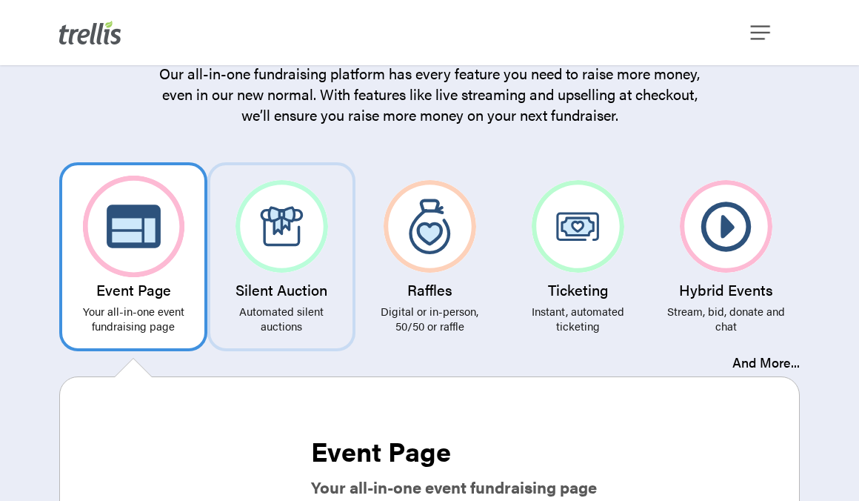
scroll to position [2640, 0]
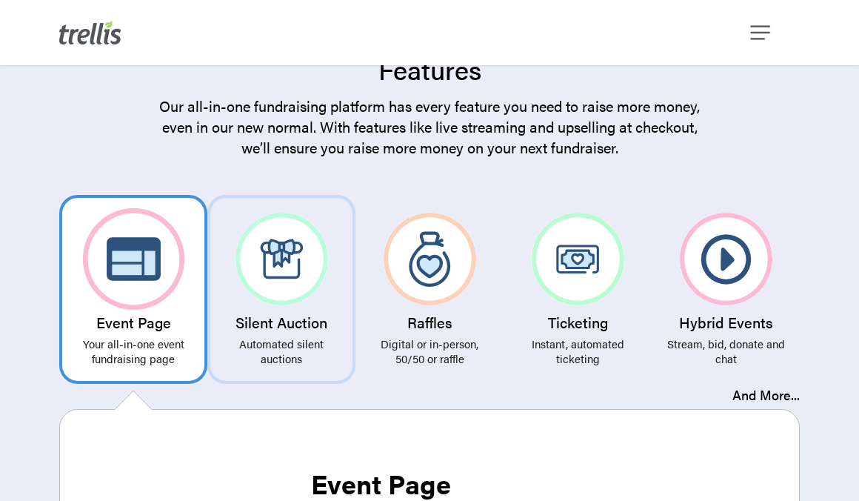
click at [284, 364] on p "Automated silent auctions" at bounding box center [281, 351] width 127 height 30
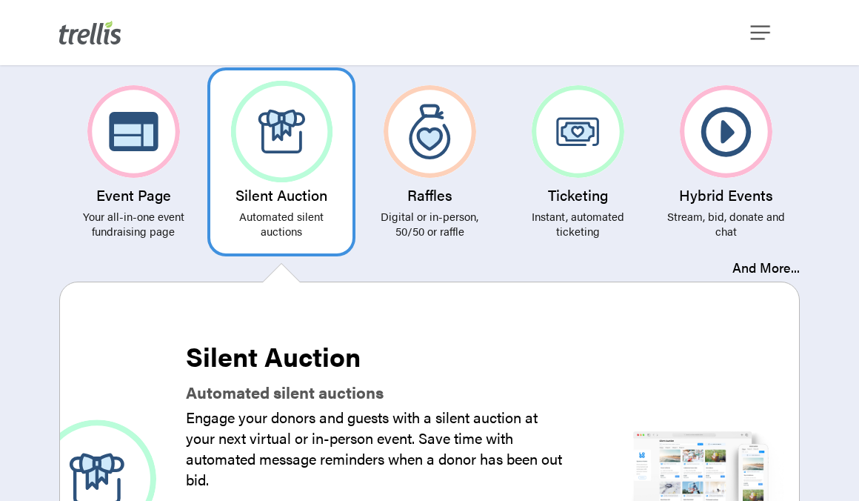
scroll to position [2761, 0]
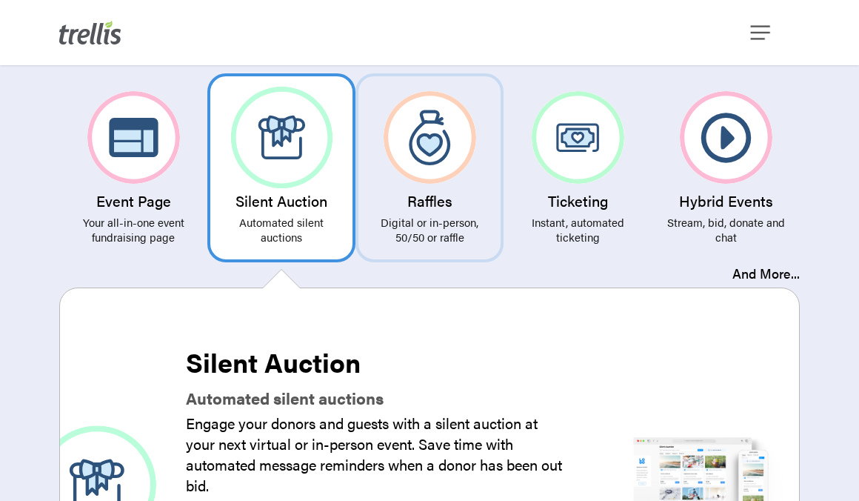
click at [435, 244] on p "Digital or in-person, 50/50 or raffle" at bounding box center [429, 230] width 127 height 30
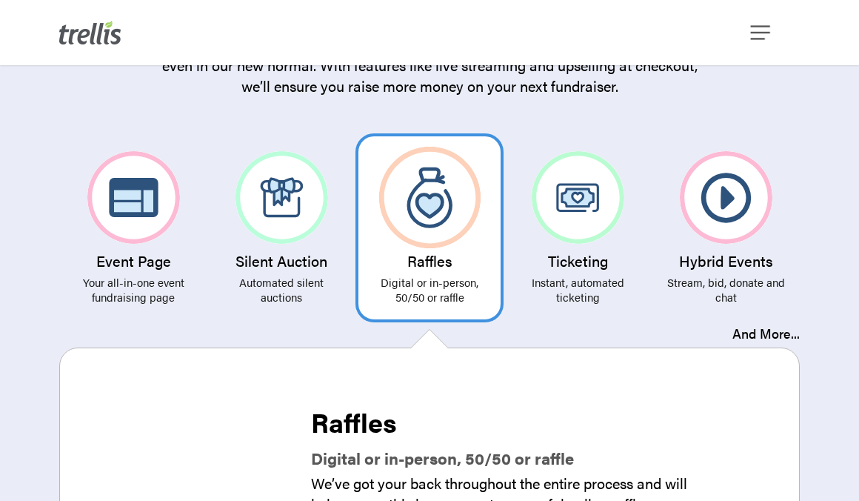
scroll to position [2603, 0]
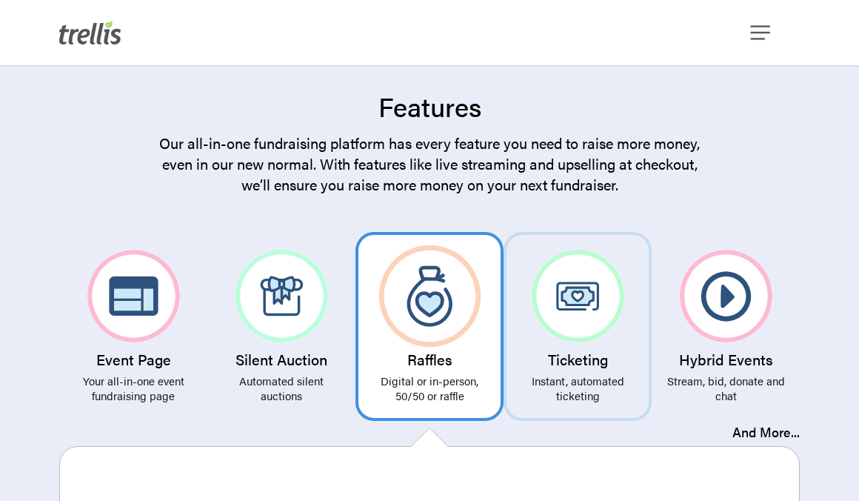
click at [559, 368] on link "Ticketing Instant, automated ticketing" at bounding box center [578, 326] width 148 height 189
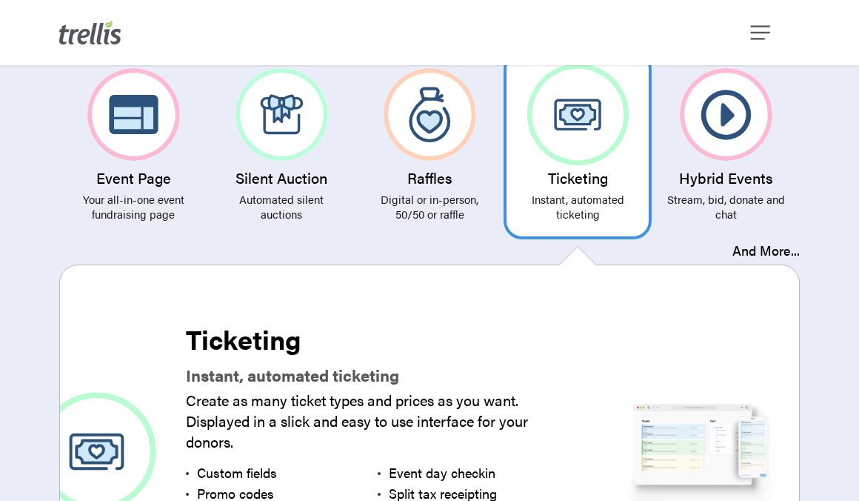
scroll to position [2788, 0]
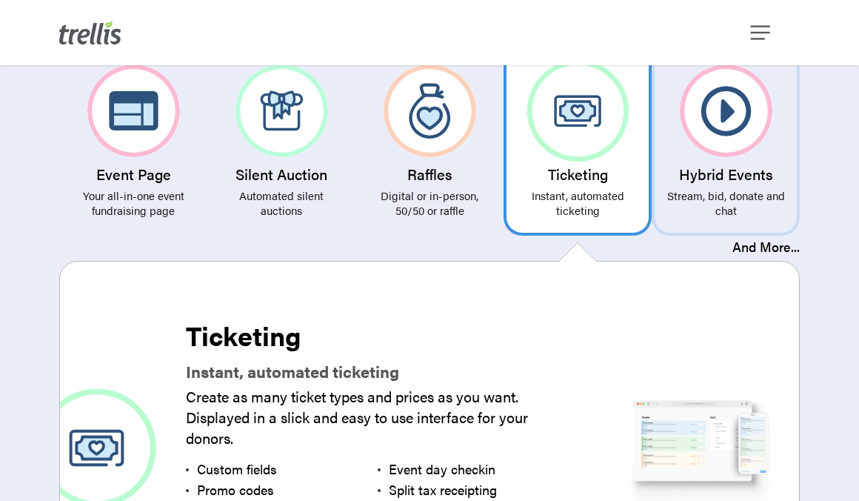
click at [712, 217] on p "Stream, bid, donate and chat" at bounding box center [725, 203] width 127 height 30
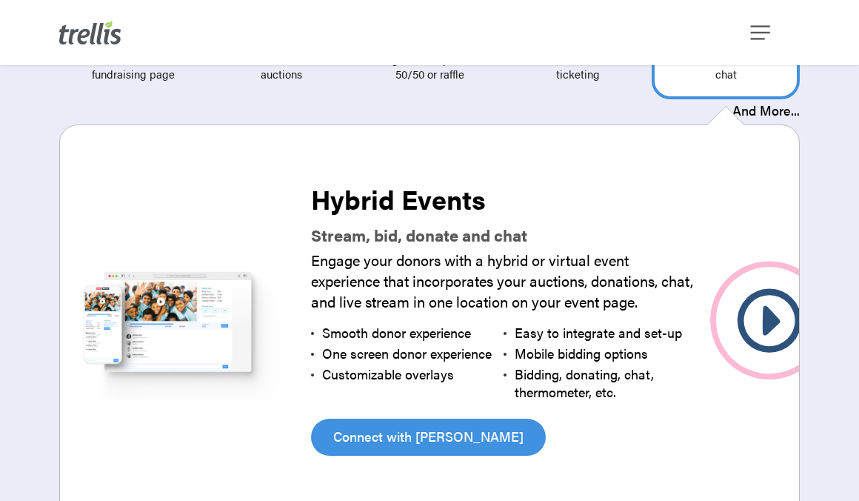
scroll to position [2626, 0]
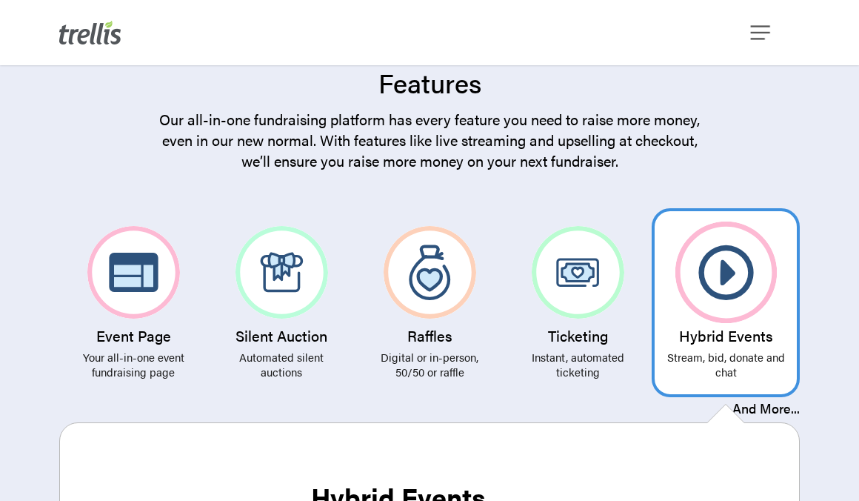
click at [768, 56] on div "Menu" at bounding box center [762, 32] width 16 height 65
click at [754, 25] on span "Navigation Menu" at bounding box center [760, 32] width 19 height 25
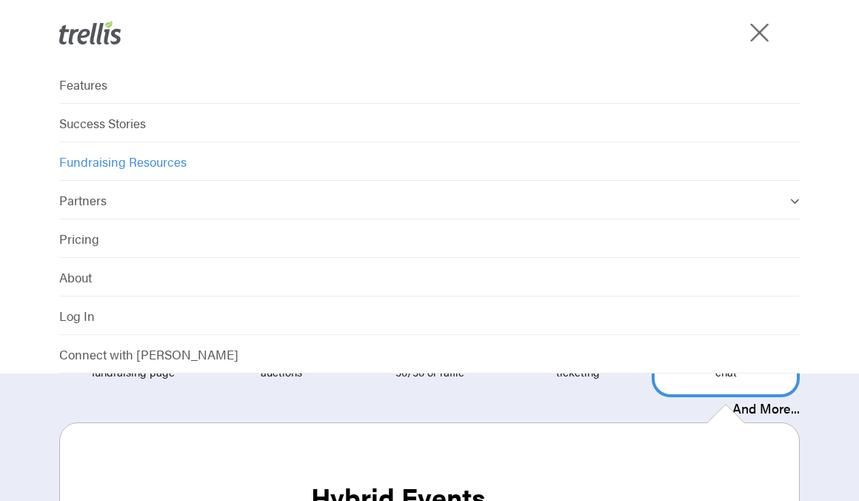
click at [143, 158] on span "Fundraising Resources" at bounding box center [122, 162] width 127 height 18
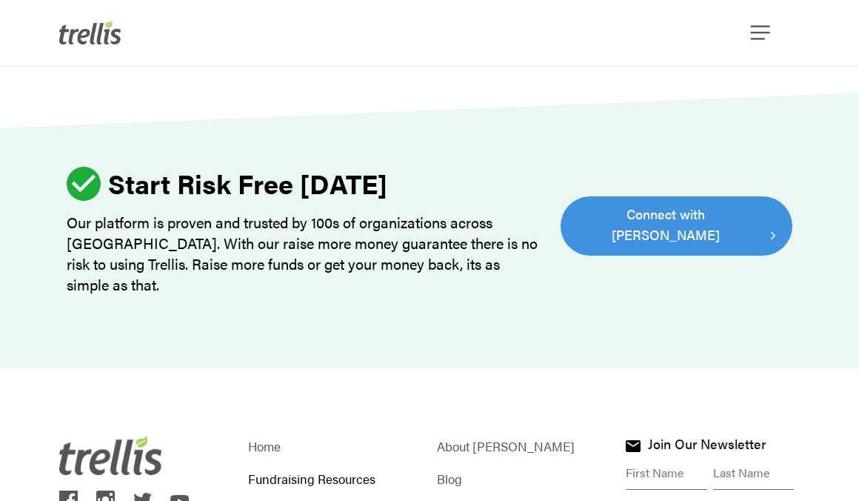
scroll to position [2020, 0]
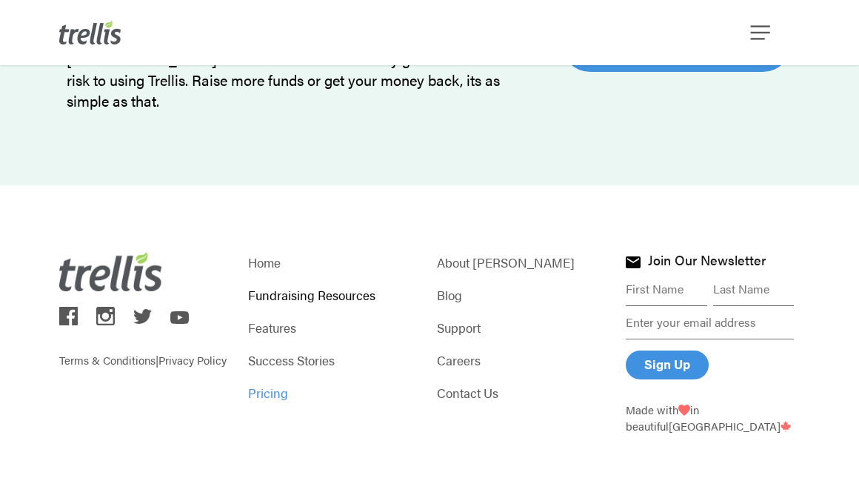
click at [269, 395] on link "Pricing" at bounding box center [335, 392] width 174 height 21
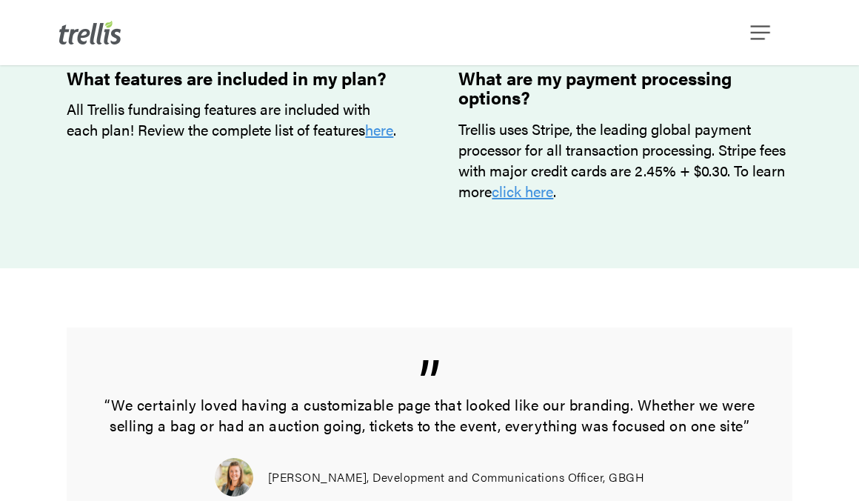
scroll to position [1443, 0]
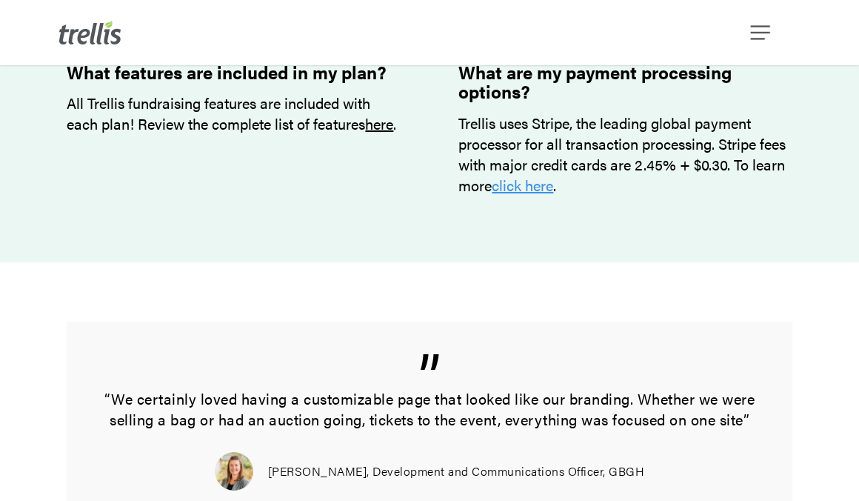
click at [365, 134] on link "here" at bounding box center [379, 123] width 28 height 21
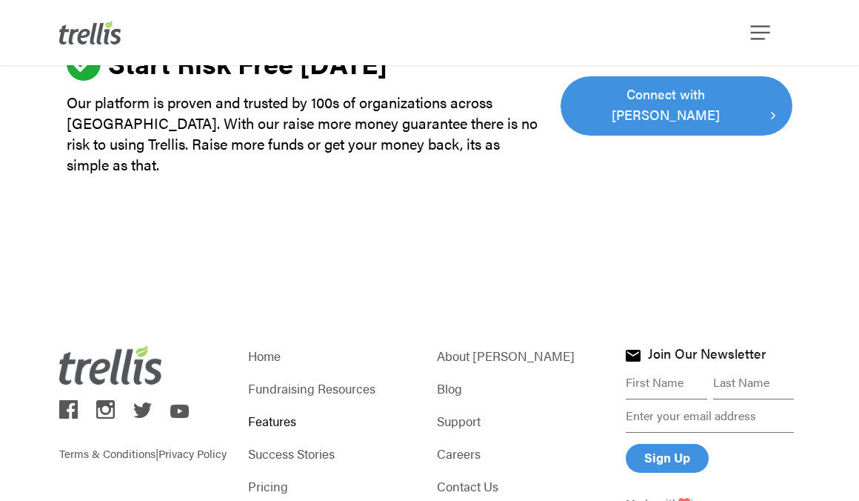
scroll to position [4686, 0]
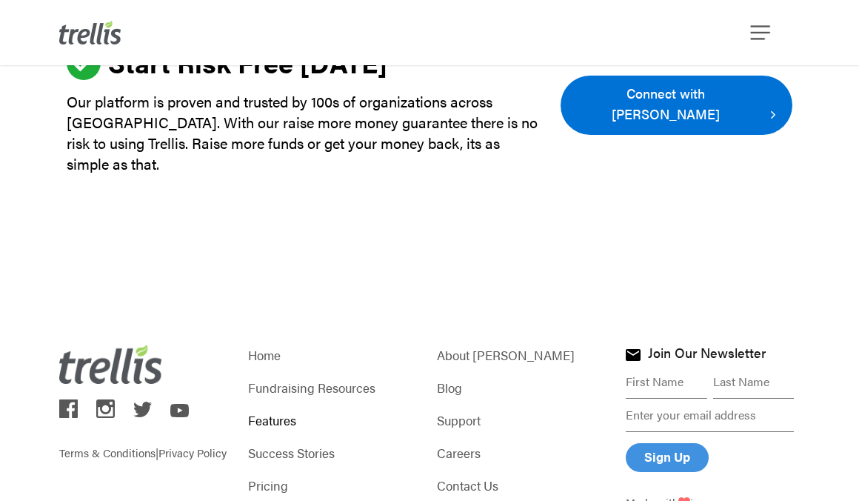
click at [642, 83] on span "Connect with [PERSON_NAME]" at bounding box center [666, 103] width 187 height 41
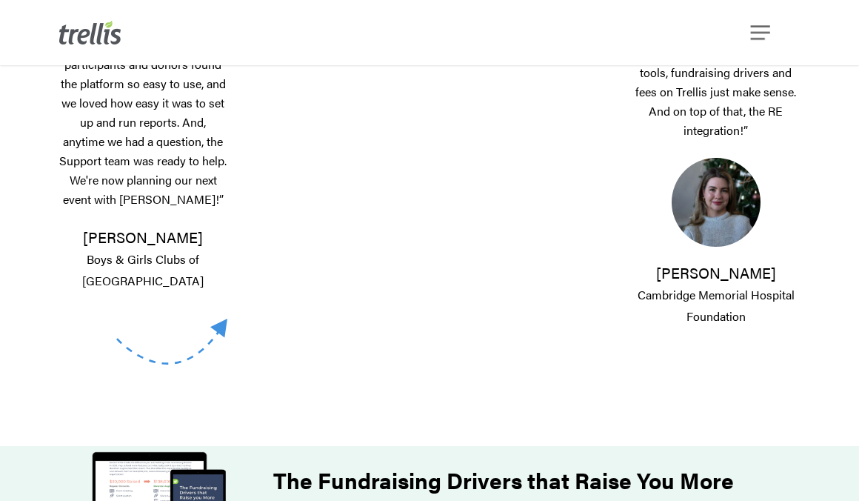
scroll to position [661, 0]
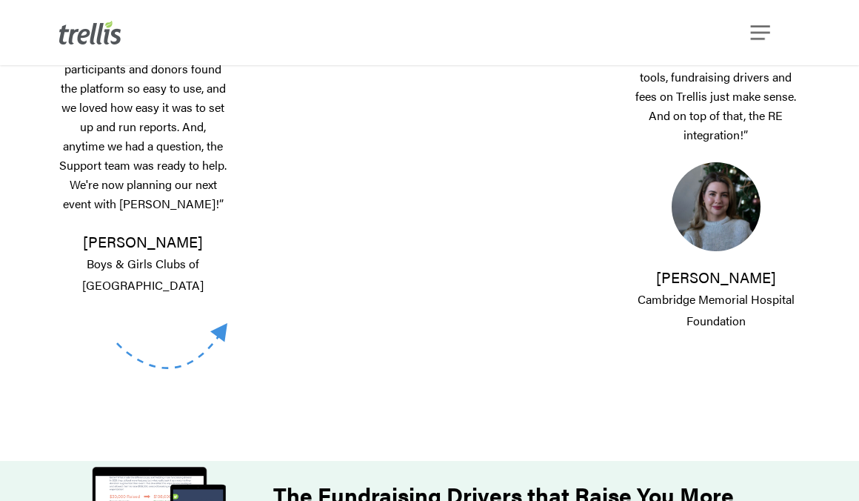
click at [636, 328] on div "“If you can convince our Controller to move to a new platform, you can literall…" at bounding box center [707, 124] width 185 height 675
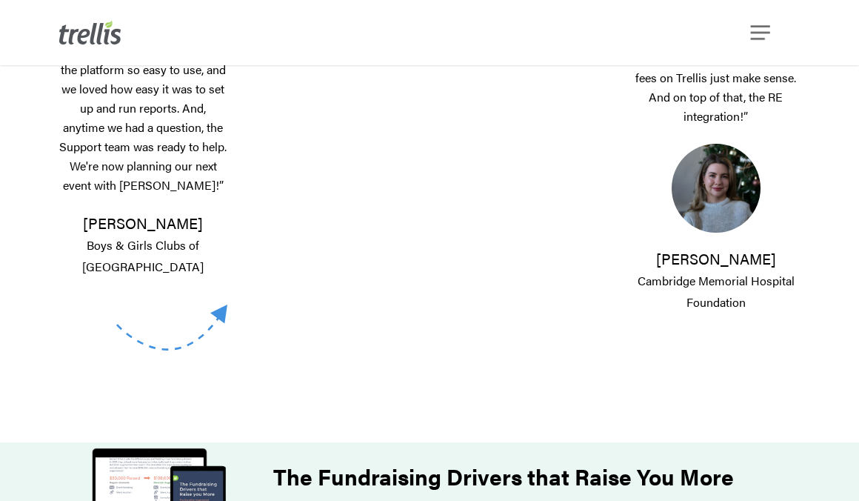
scroll to position [681, 0]
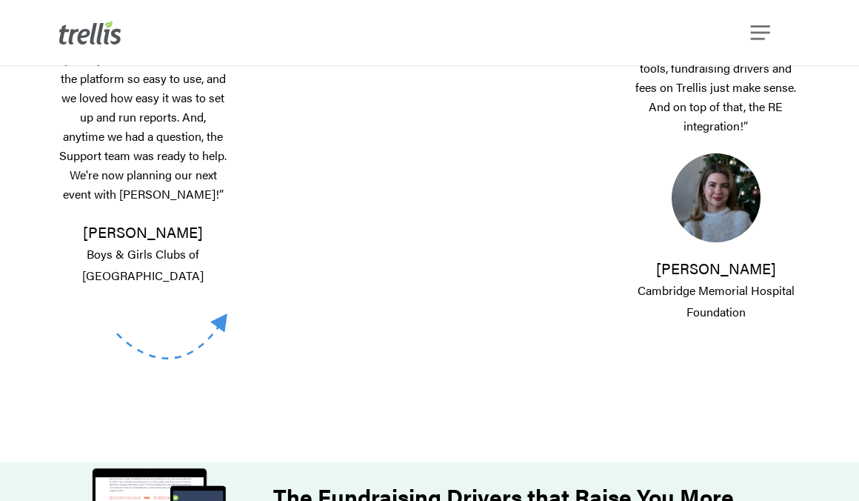
click at [642, 333] on div "“If you can convince our Controller to move to a new platform, you can literall…" at bounding box center [707, 114] width 185 height 695
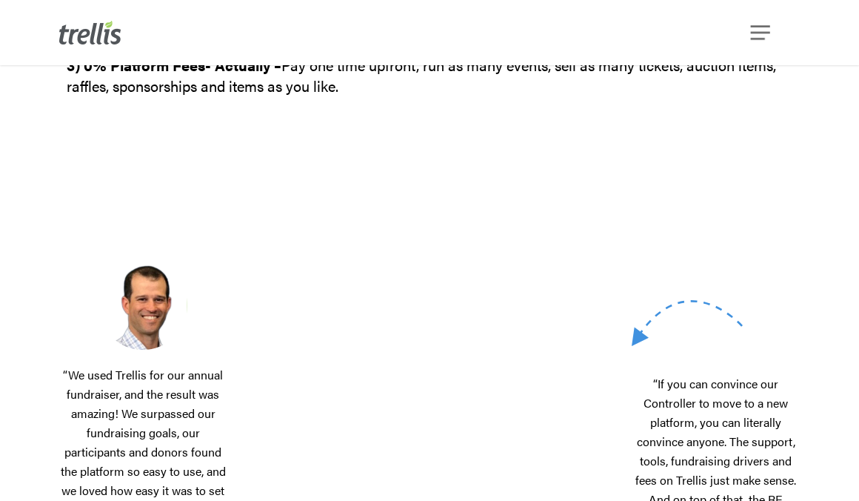
scroll to position [258, 0]
